Goal: Use online tool/utility: Use online tool/utility

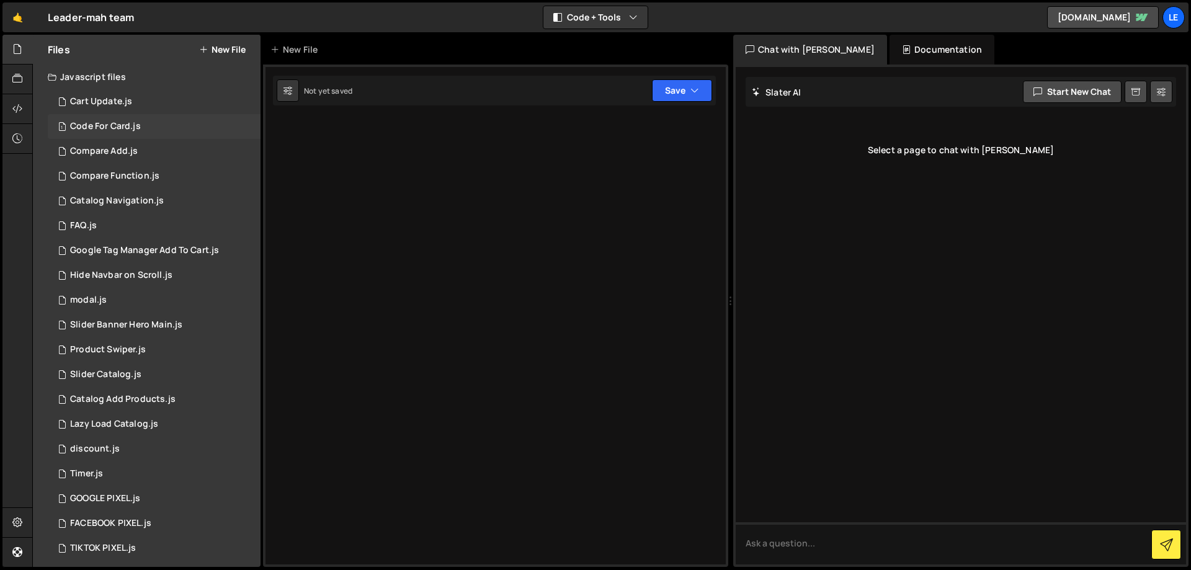
click at [130, 121] on div "Code For Card.js" at bounding box center [105, 126] width 71 height 11
click at [134, 104] on div "1 Cart Update.js 0" at bounding box center [154, 101] width 213 height 25
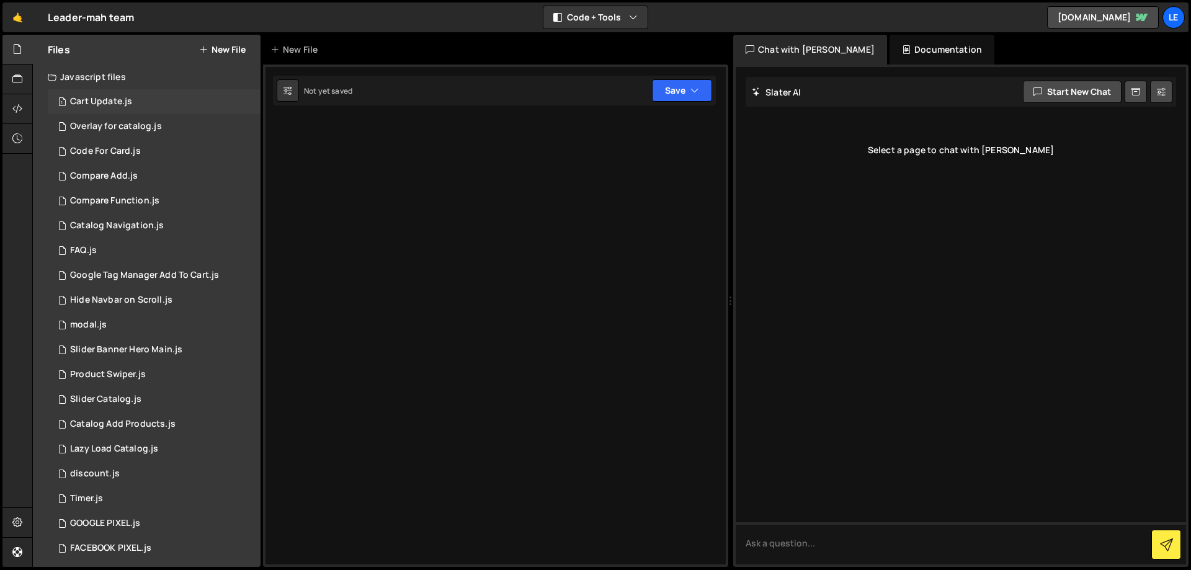
click at [140, 89] on div "1 Cart Update.js 0" at bounding box center [154, 101] width 213 height 25
